Goal: Check status: Check status

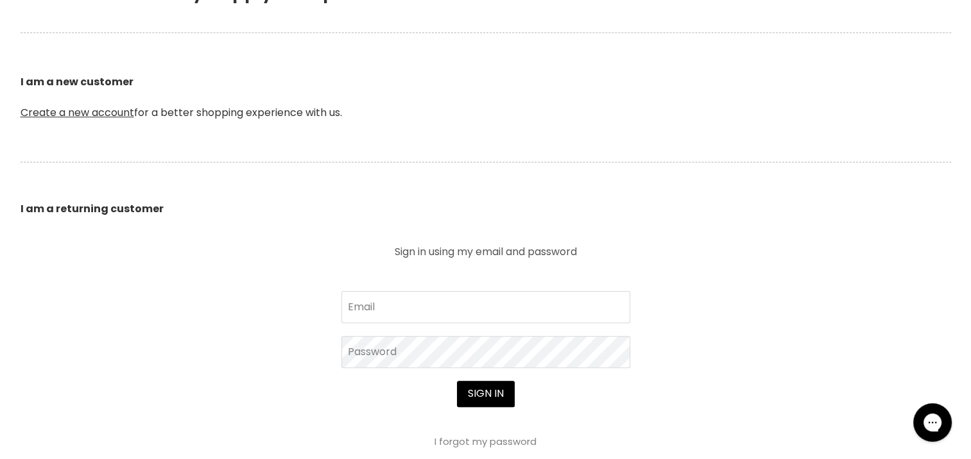
scroll to position [298, 0]
type input "[EMAIL_ADDRESS][DOMAIN_NAME]"
click at [489, 396] on button "Sign in" at bounding box center [486, 393] width 58 height 26
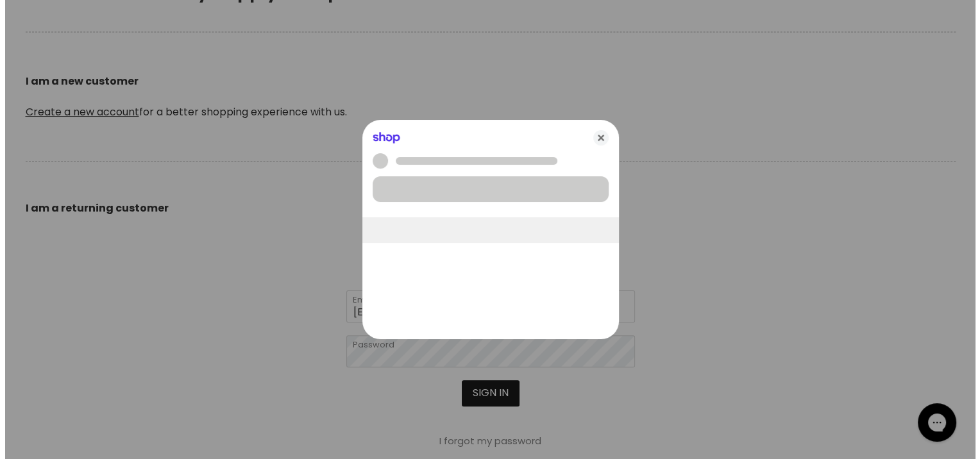
scroll to position [298, 0]
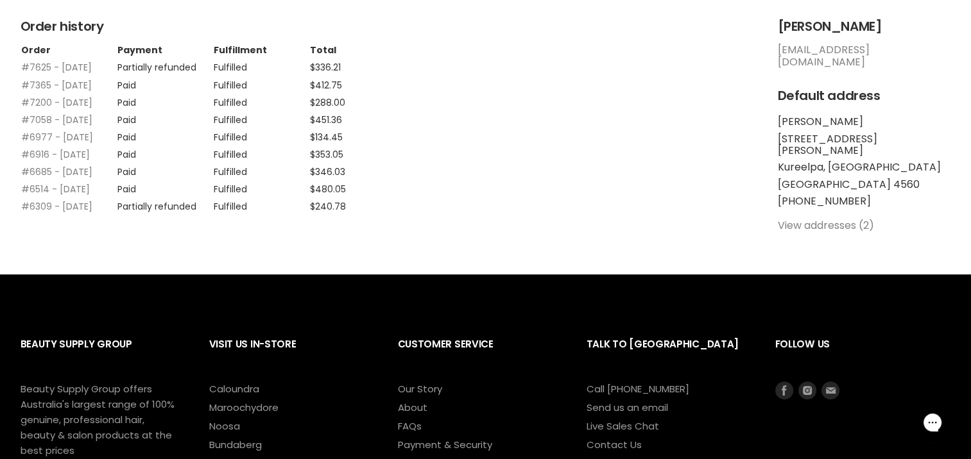
scroll to position [330, 0]
click at [26, 212] on link "#6309 - 20 Nov, 2024" at bounding box center [56, 206] width 71 height 13
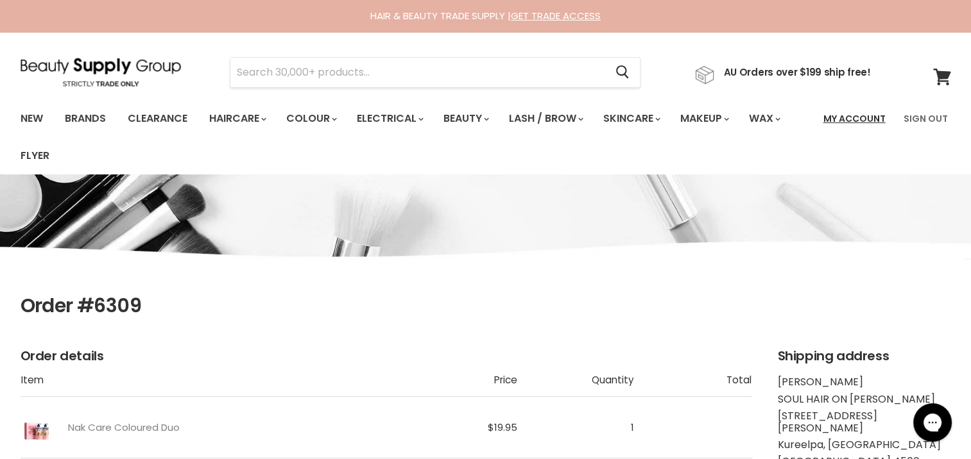
click at [855, 115] on link "My Account" at bounding box center [854, 118] width 78 height 27
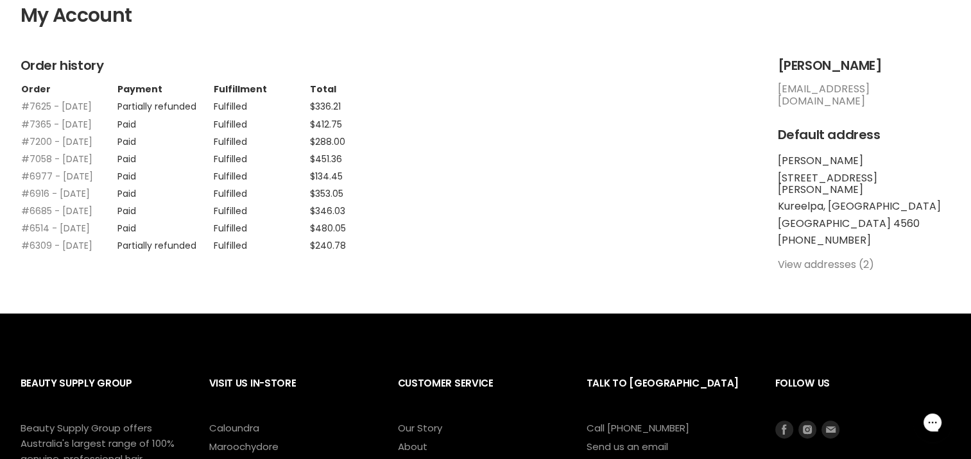
scroll to position [291, 0]
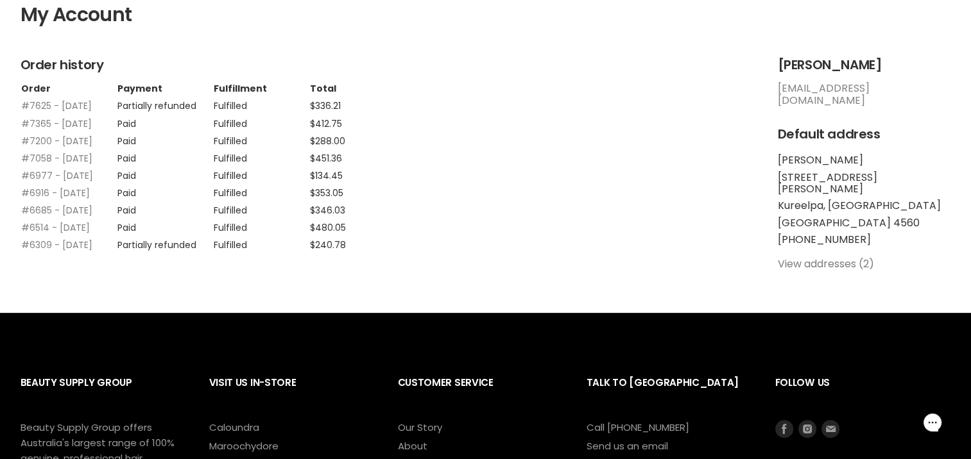
click at [821, 257] on link "View addresses (2)" at bounding box center [826, 264] width 96 height 15
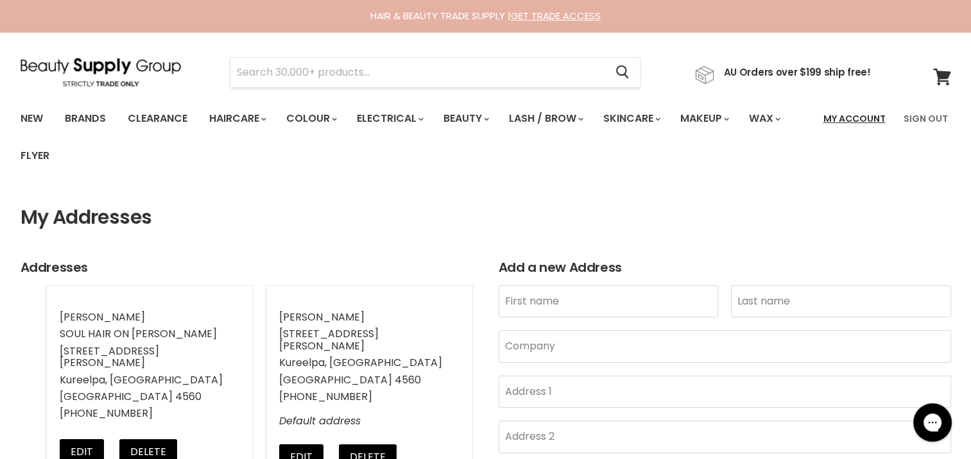
click at [862, 115] on link "My Account" at bounding box center [854, 118] width 78 height 27
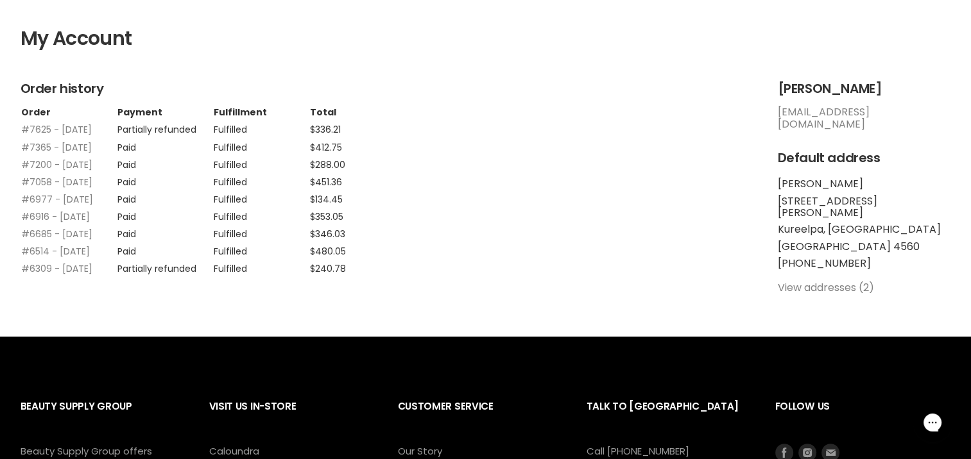
scroll to position [267, 0]
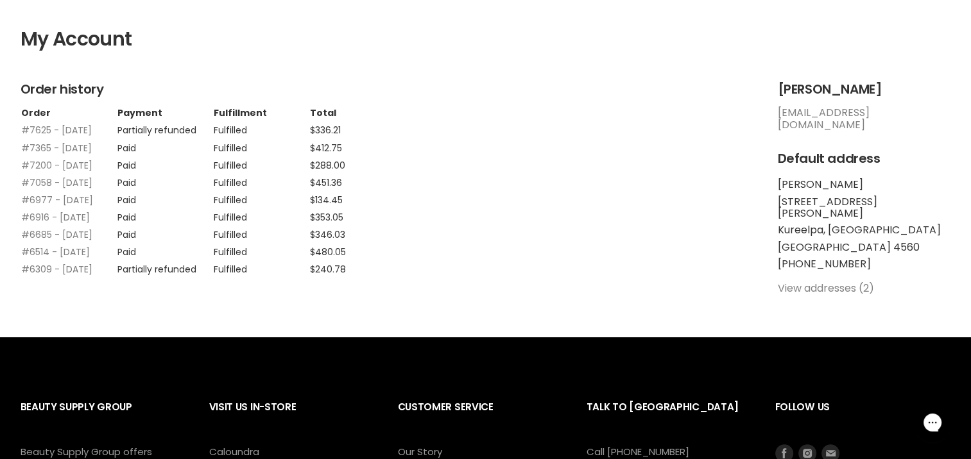
click at [40, 276] on link "#6309 - [DATE]" at bounding box center [56, 269] width 71 height 13
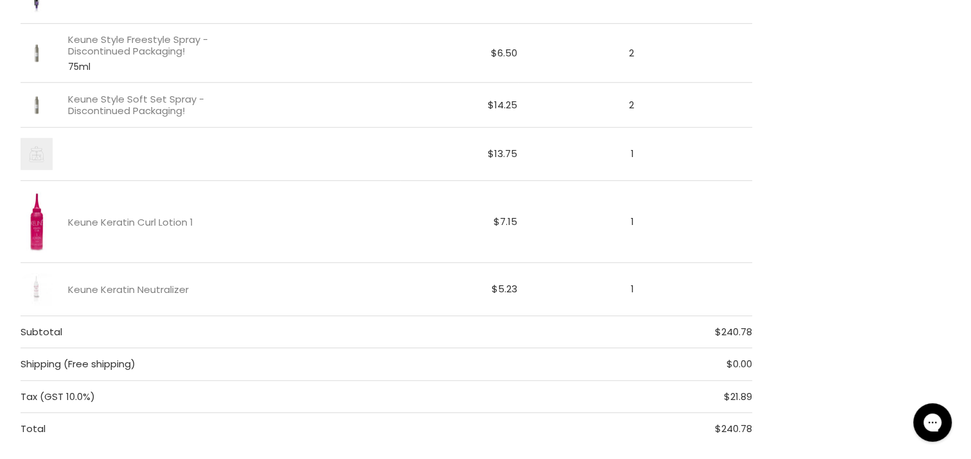
scroll to position [950, 0]
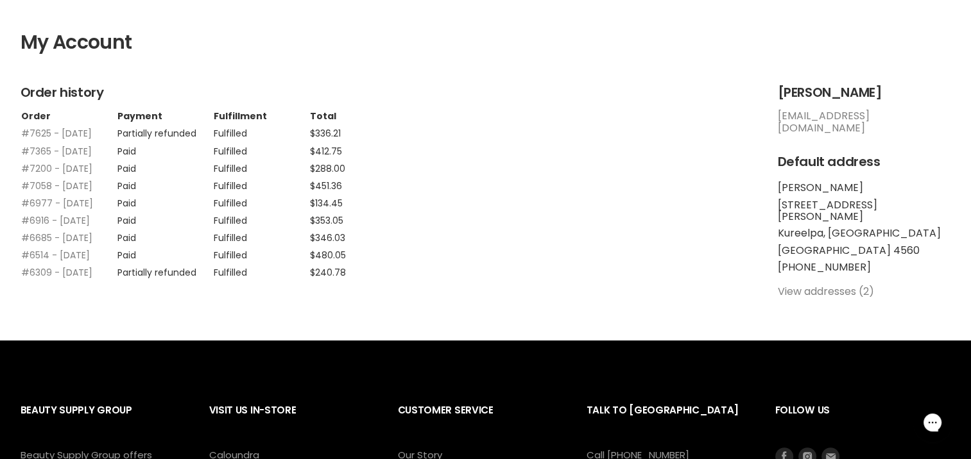
scroll to position [265, 0]
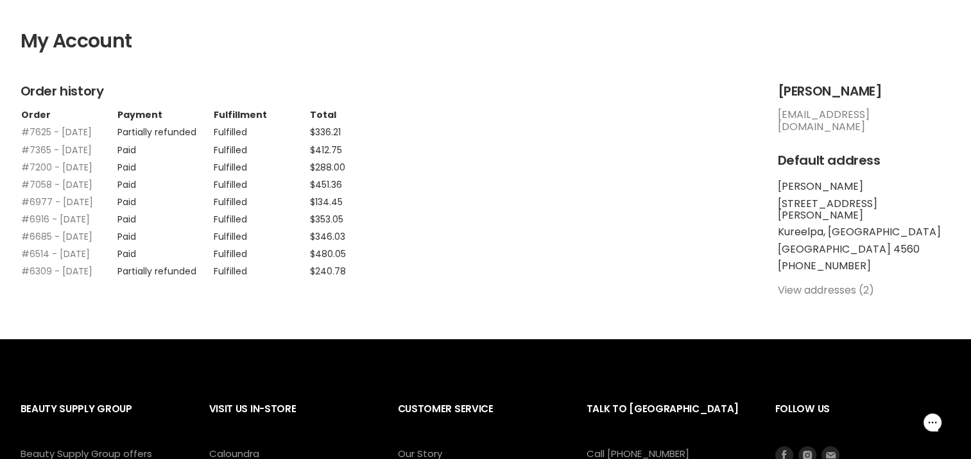
click at [237, 128] on td "Fulfilled" at bounding box center [261, 129] width 96 height 17
click at [31, 132] on link "#7625 - [DATE]" at bounding box center [56, 132] width 71 height 13
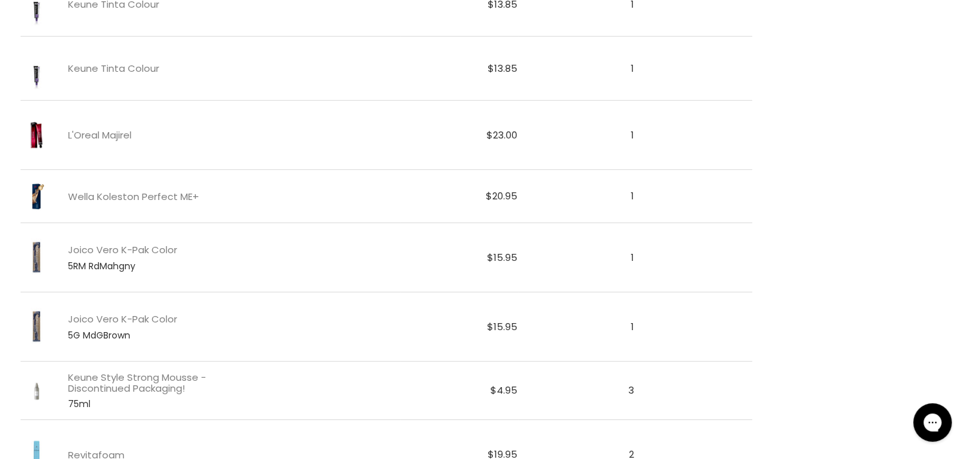
scroll to position [515, 0]
